Goal: Find specific page/section: Find specific page/section

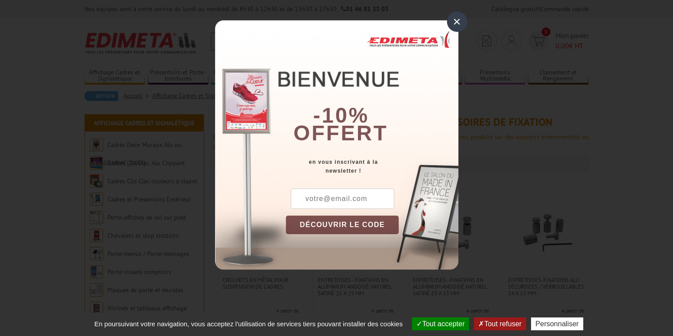
click at [457, 23] on div "×" at bounding box center [457, 22] width 20 height 20
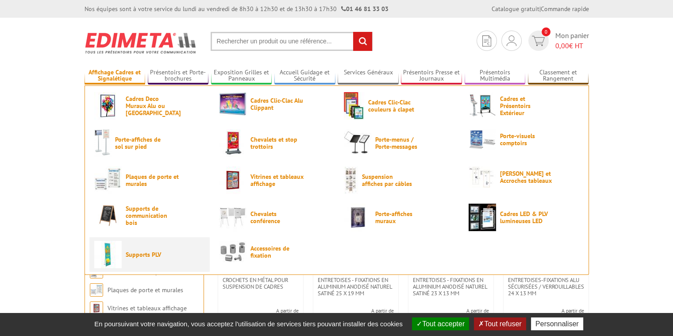
click at [158, 256] on span "Supports PLV" at bounding box center [152, 254] width 53 height 7
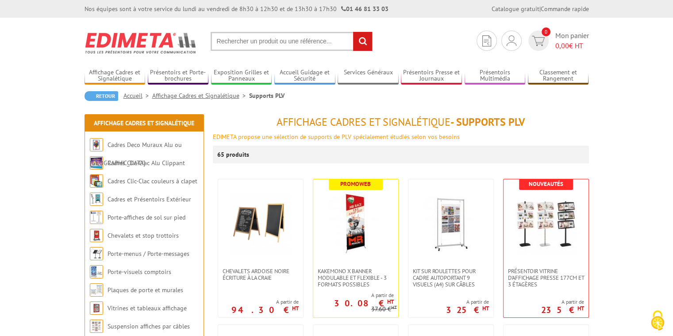
click at [265, 42] on input "text" at bounding box center [292, 41] width 162 height 19
type input "fixation plv a4 sur portant"
click at [353, 32] on input "rechercher" at bounding box center [362, 41] width 19 height 19
